Goal: Transaction & Acquisition: Purchase product/service

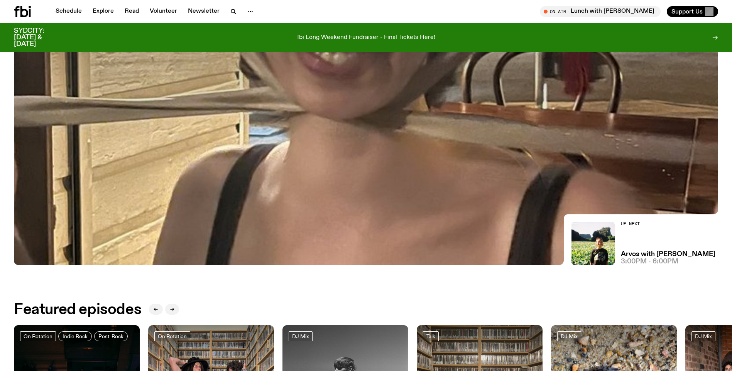
scroll to position [149, 0]
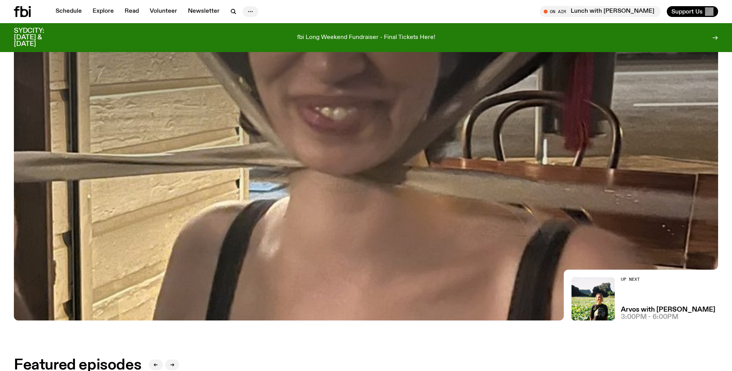
click at [253, 11] on icon "button" at bounding box center [250, 11] width 9 height 9
click at [332, 19] on div "Schedule Explore Read Volunteer Newsletter About Us Contact On Air Lunch with […" at bounding box center [366, 11] width 732 height 23
click at [102, 11] on link "Explore" at bounding box center [103, 11] width 31 height 11
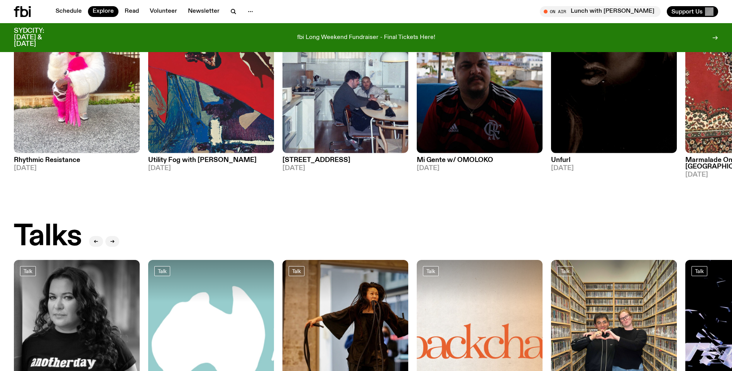
scroll to position [691, 0]
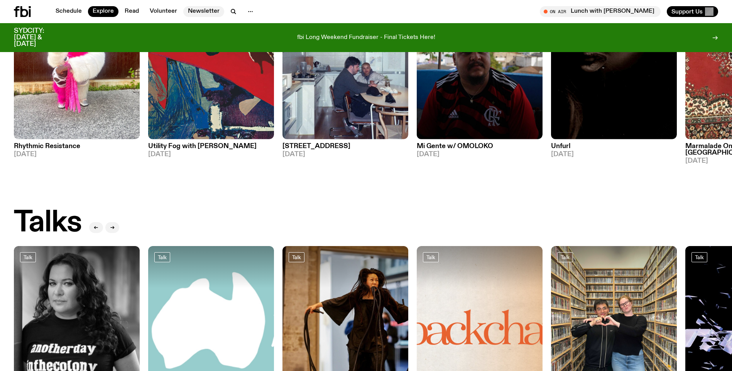
click at [206, 15] on link "Newsletter" at bounding box center [203, 11] width 41 height 11
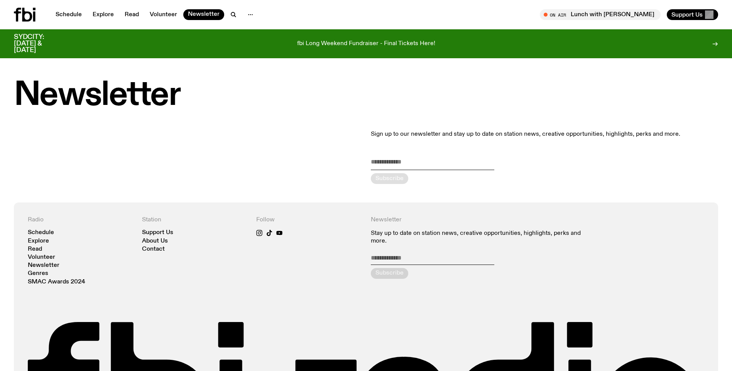
click at [164, 229] on div "Station Support Us About Us Contact" at bounding box center [194, 251] width 105 height 69
click at [164, 231] on link "Support Us" at bounding box center [157, 233] width 31 height 6
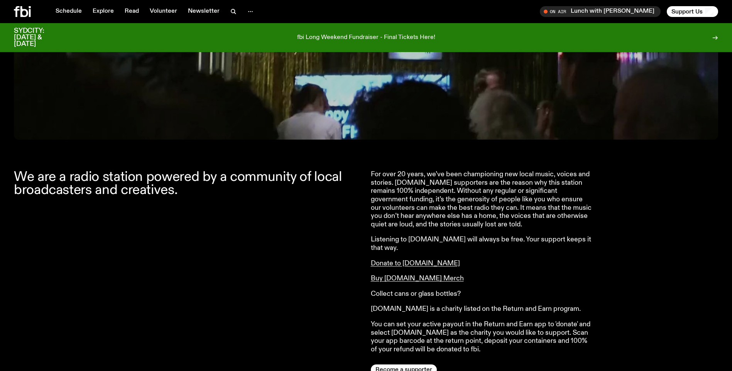
scroll to position [268, 0]
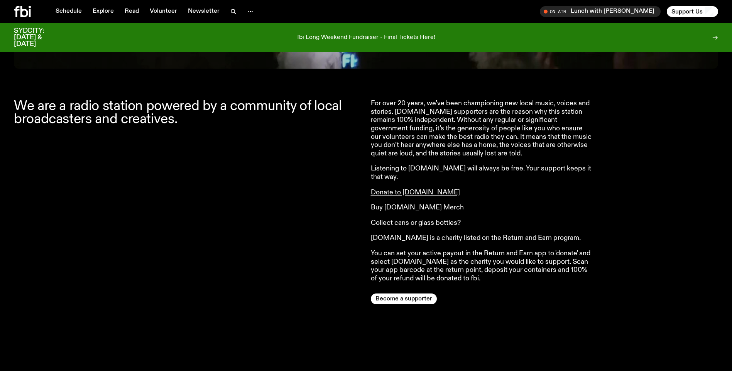
click at [410, 204] on link "Buy [DOMAIN_NAME] Merch" at bounding box center [417, 207] width 93 height 7
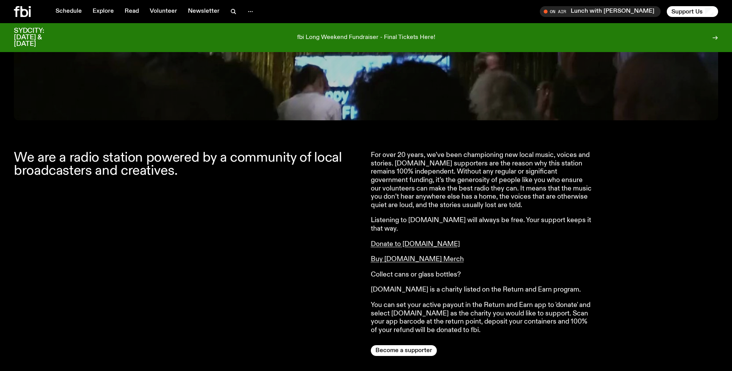
scroll to position [36, 0]
